Goal: Task Accomplishment & Management: Manage account settings

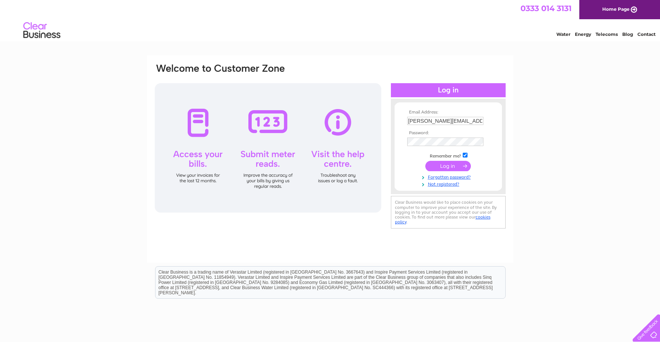
click at [450, 165] on input "submit" at bounding box center [448, 166] width 46 height 10
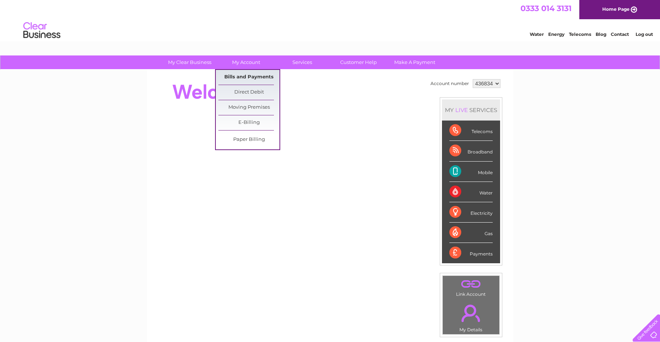
click at [249, 76] on link "Bills and Payments" at bounding box center [248, 77] width 61 height 15
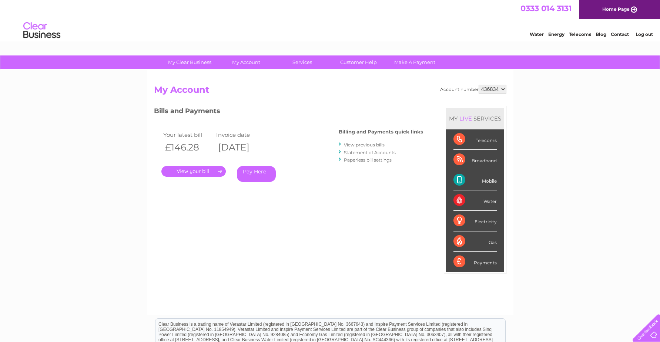
click at [350, 146] on link "View previous bills" at bounding box center [364, 145] width 41 height 6
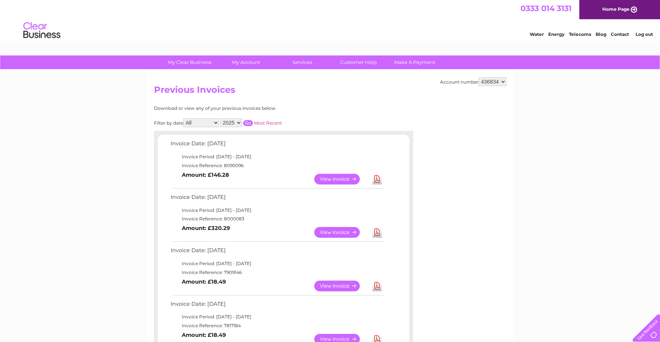
select select "2024"
click option "2024" at bounding box center [0, 0] width 0 height 0
click at [249, 121] on input "button" at bounding box center [248, 123] width 10 height 6
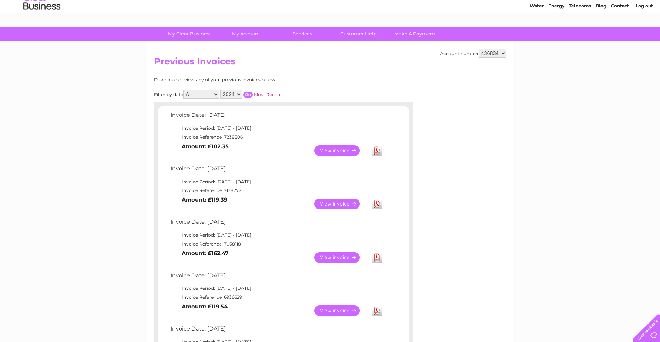
click at [329, 259] on link "View" at bounding box center [341, 257] width 54 height 11
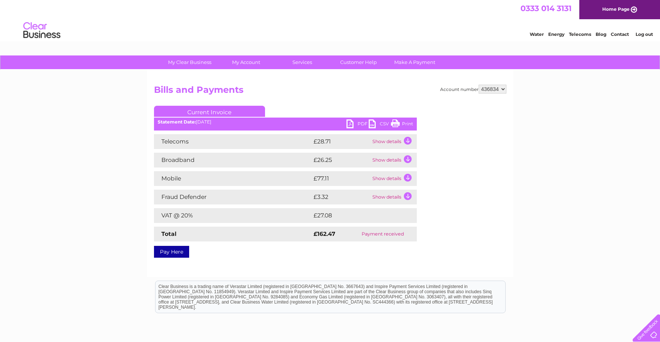
click at [350, 123] on link "PDF" at bounding box center [357, 125] width 22 height 11
click at [644, 37] on link "Log out" at bounding box center [643, 34] width 17 height 6
